Goal: Information Seeking & Learning: Learn about a topic

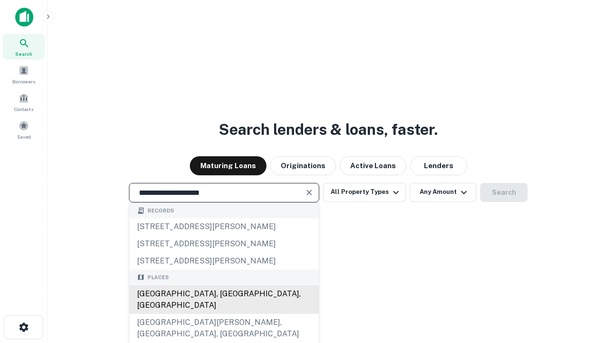
click at [224, 314] on div "[GEOGRAPHIC_DATA], [GEOGRAPHIC_DATA], [GEOGRAPHIC_DATA]" at bounding box center [223, 299] width 189 height 29
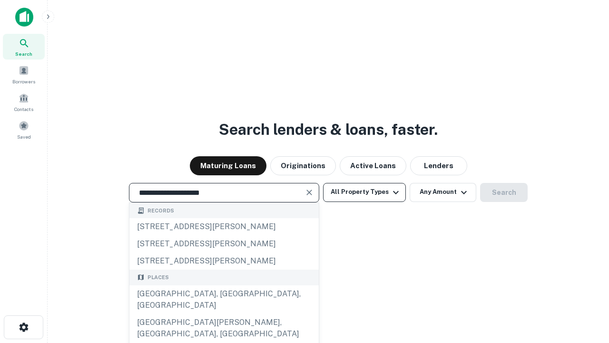
click at [364, 192] on button "All Property Types" at bounding box center [364, 192] width 83 height 19
type input "**********"
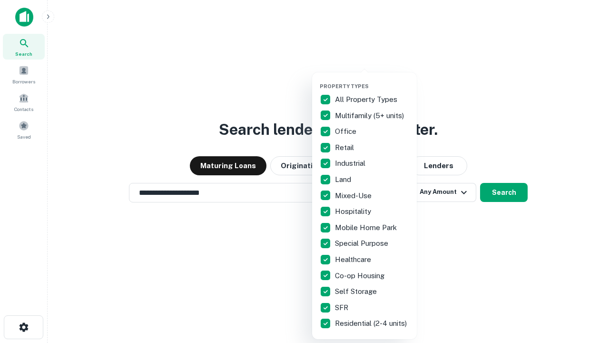
click at [372, 80] on button "button" at bounding box center [372, 80] width 105 height 0
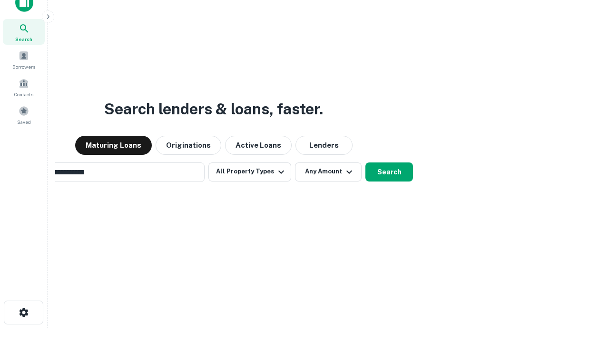
scroll to position [15, 0]
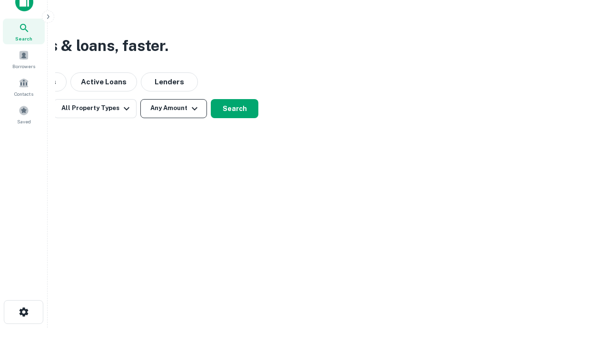
click at [174, 108] on button "Any Amount" at bounding box center [173, 108] width 67 height 19
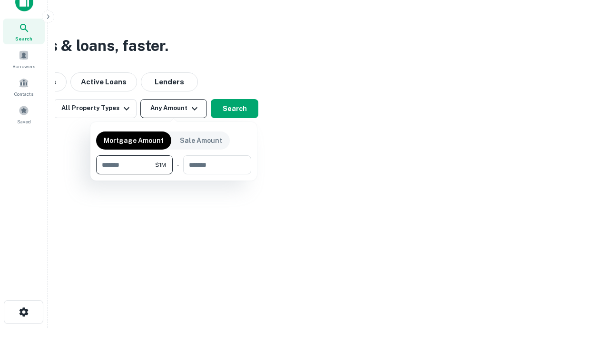
type input "*******"
click at [174, 174] on button "button" at bounding box center [173, 174] width 155 height 0
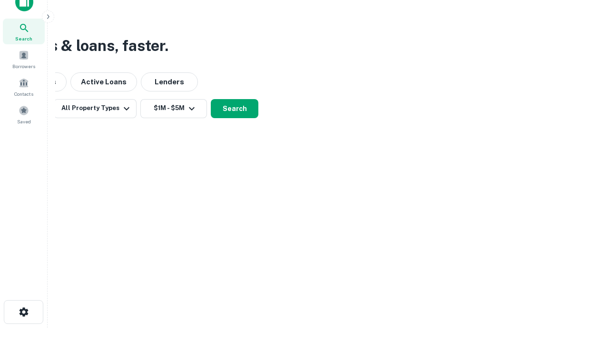
scroll to position [6, 176]
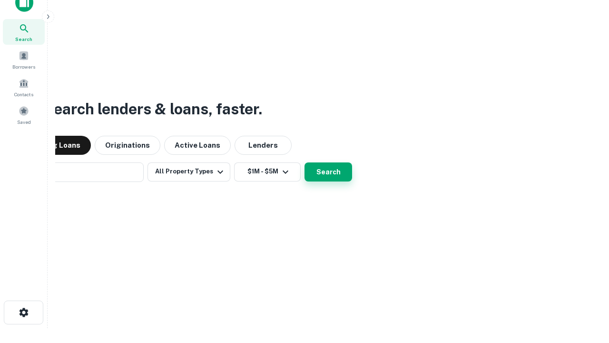
click at [304, 162] on button "Search" at bounding box center [328, 171] width 48 height 19
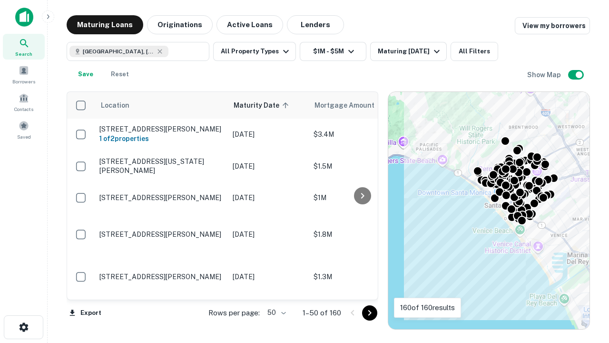
click at [275, 312] on body "Search Borrowers Contacts Saved Maturing Loans Originations Active Loans Lender…" at bounding box center [304, 171] width 609 height 343
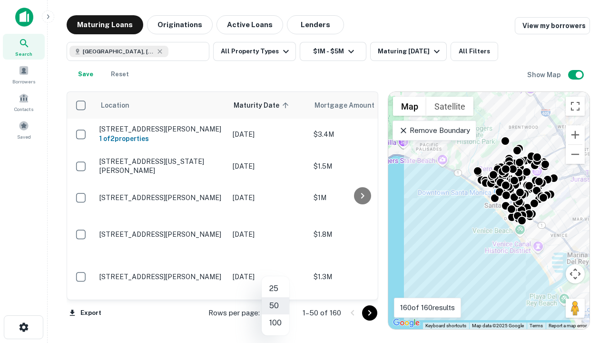
click at [275, 288] on li "25" at bounding box center [276, 288] width 28 height 17
